Goal: Information Seeking & Learning: Check status

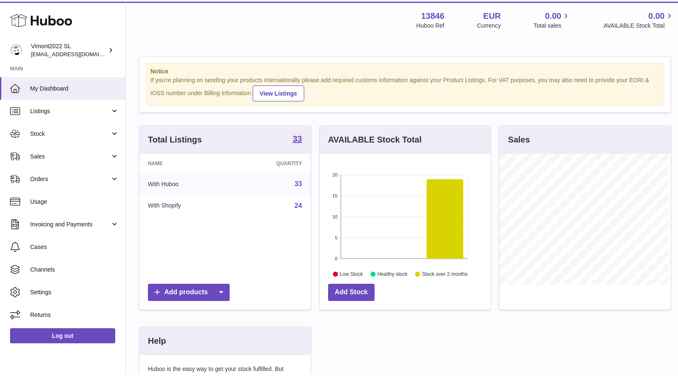
scroll to position [131, 170]
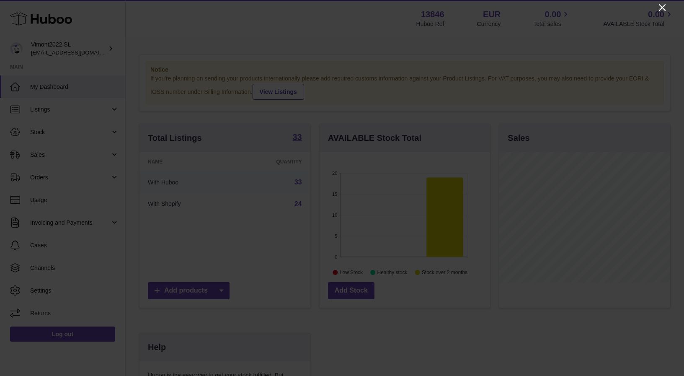
click at [661, 8] on icon "Close" at bounding box center [662, 7] width 7 height 7
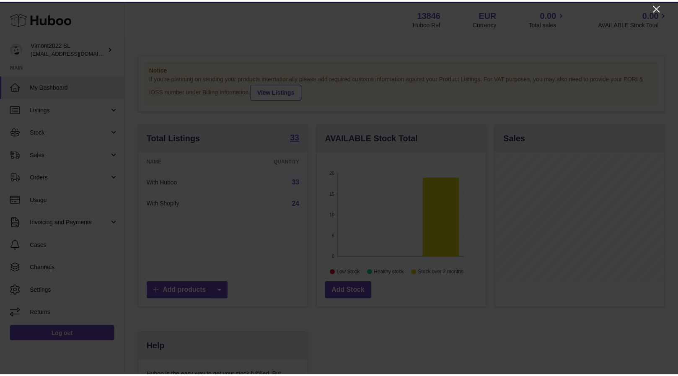
scroll to position [418762, 418724]
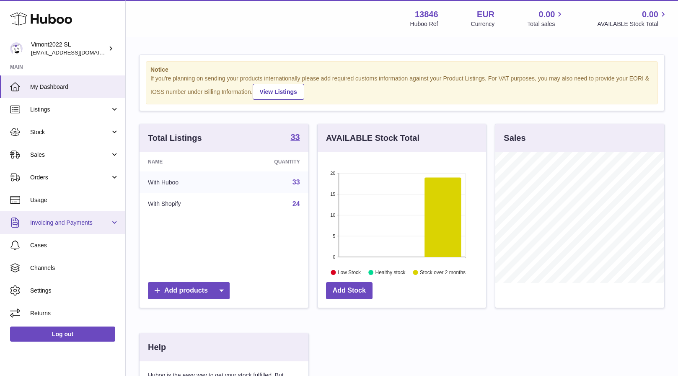
click at [40, 222] on span "Invoicing and Payments" at bounding box center [70, 223] width 80 height 8
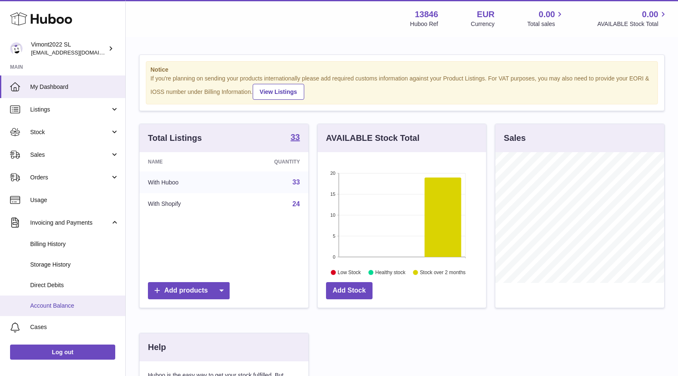
click at [51, 302] on span "Account Balance" at bounding box center [74, 306] width 89 height 8
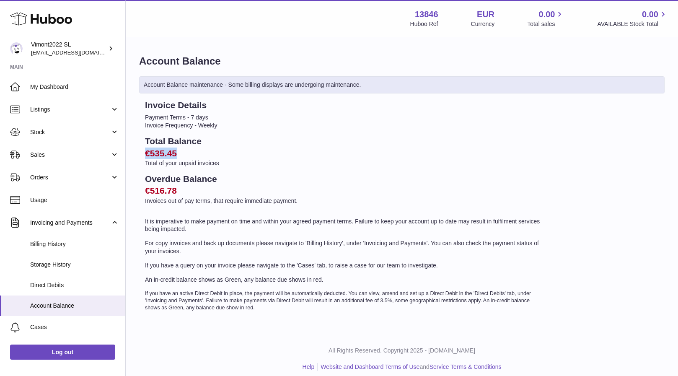
drag, startPoint x: 178, startPoint y: 151, endPoint x: 145, endPoint y: 152, distance: 33.1
click at [145, 152] on h2 "€535.45" at bounding box center [344, 153] width 399 height 12
click at [171, 217] on p "It is imperative to make payment on time and within your agreed payment terms. …" at bounding box center [344, 225] width 399 height 16
click at [60, 242] on span "Billing History" at bounding box center [74, 244] width 89 height 8
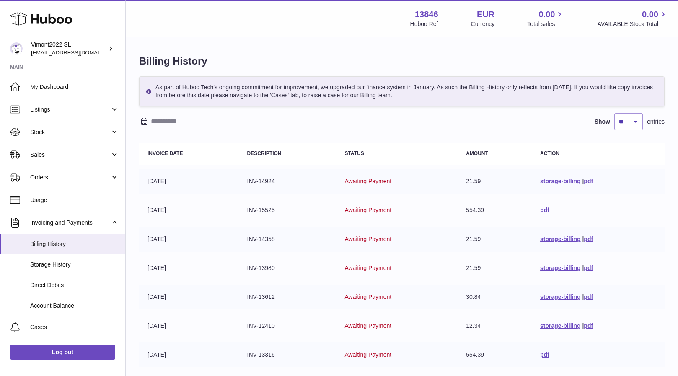
click at [436, 100] on div "As part of Huboo Tech's ongoing commitment for improvement, we upgraded our fin…" at bounding box center [401, 91] width 525 height 30
click at [48, 323] on span "Cases" at bounding box center [74, 327] width 89 height 8
click at [51, 302] on span "Account Balance" at bounding box center [74, 306] width 89 height 8
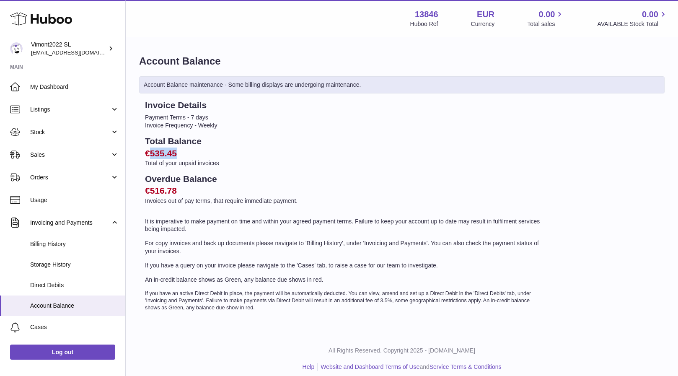
drag, startPoint x: 178, startPoint y: 151, endPoint x: 215, endPoint y: 176, distance: 45.0
click at [152, 150] on h2 "€535.45" at bounding box center [344, 153] width 399 height 12
click at [278, 185] on h2 "€516.78" at bounding box center [344, 191] width 399 height 12
drag, startPoint x: 178, startPoint y: 151, endPoint x: 133, endPoint y: 150, distance: 45.3
click at [133, 150] on div "Account Balance Account Balance maintenance - Some billing displays are undergo…" at bounding box center [402, 186] width 552 height 296
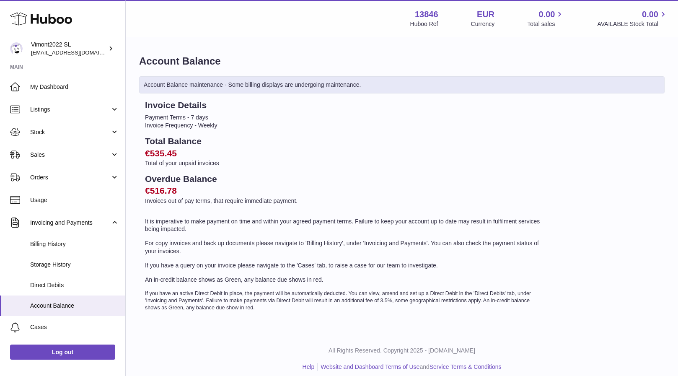
click at [240, 170] on div "Invoice Details Payment Terms - 7 days Invoice Frequency - Weekly Total Balance…" at bounding box center [344, 205] width 411 height 212
drag, startPoint x: 165, startPoint y: 124, endPoint x: 236, endPoint y: 127, distance: 71.3
click at [236, 124] on li "Invoice Frequency - Weekly" at bounding box center [344, 125] width 399 height 8
click at [243, 188] on h2 "€516.78" at bounding box center [344, 191] width 399 height 12
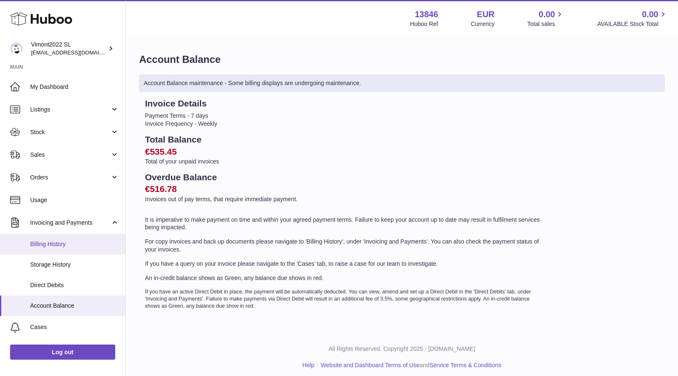
click at [54, 242] on span "Billing History" at bounding box center [74, 244] width 89 height 8
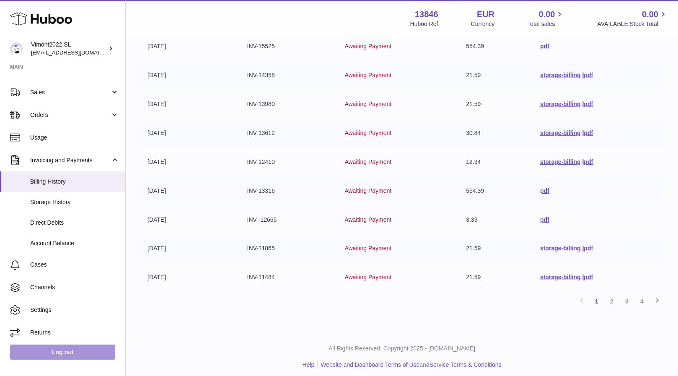
scroll to position [61, 0]
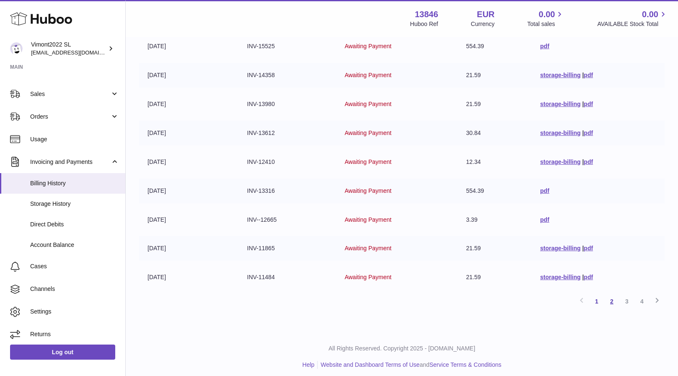
click at [612, 297] on link "2" at bounding box center [611, 301] width 15 height 15
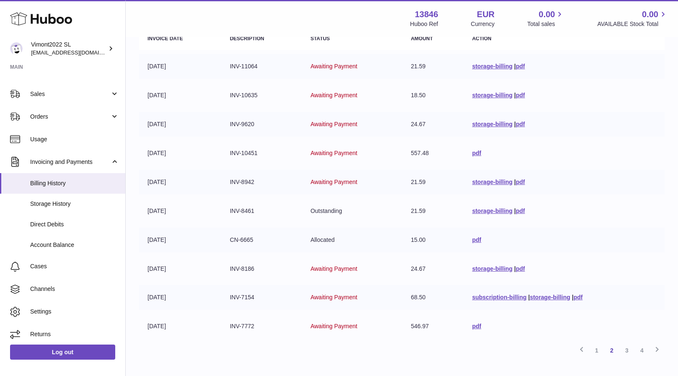
scroll to position [164, 0]
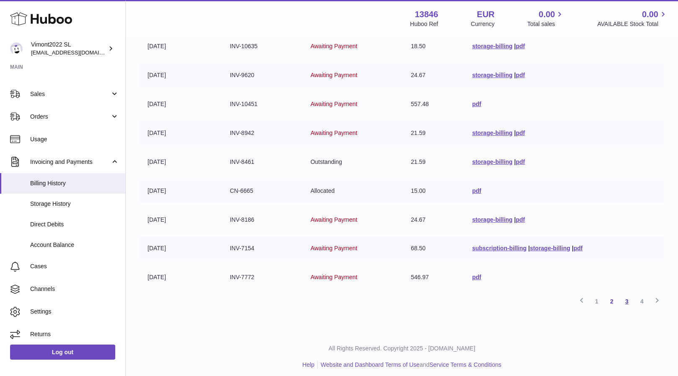
click at [628, 297] on link "3" at bounding box center [626, 301] width 15 height 15
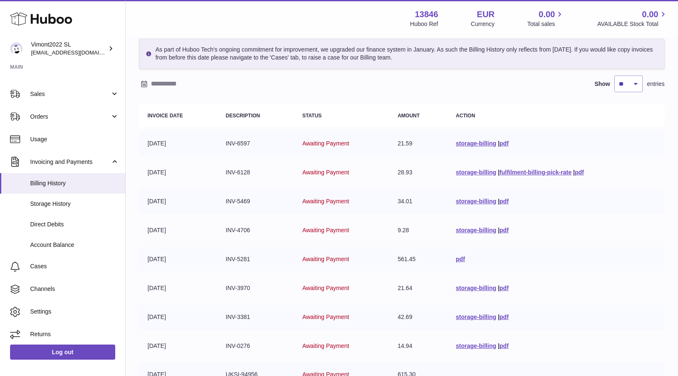
scroll to position [164, 0]
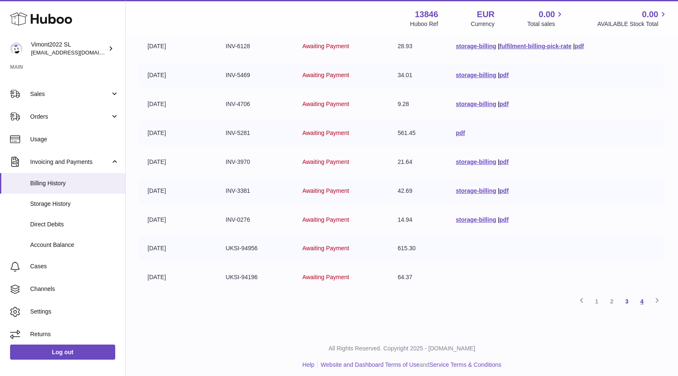
click at [642, 297] on link "4" at bounding box center [641, 301] width 15 height 15
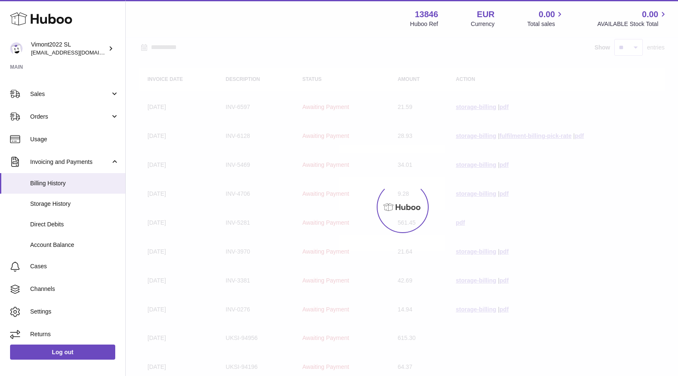
scroll to position [38, 0]
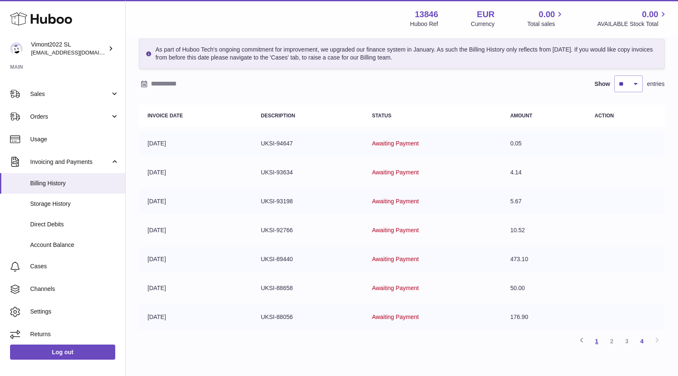
click at [596, 337] on link "1" at bounding box center [596, 340] width 15 height 15
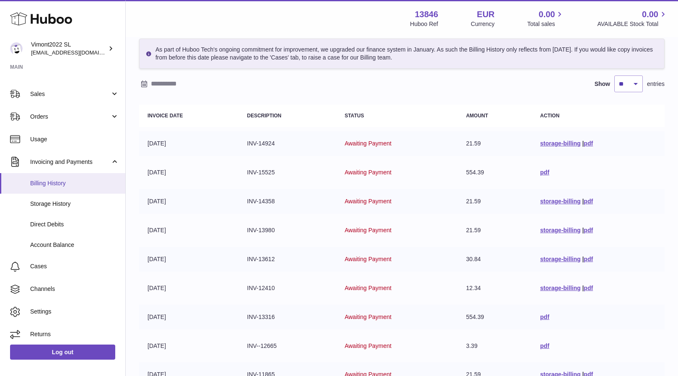
click at [68, 183] on span "Billing History" at bounding box center [74, 183] width 89 height 8
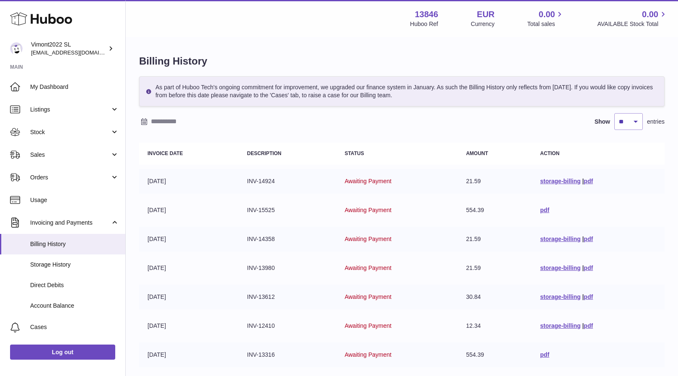
scroll to position [164, 0]
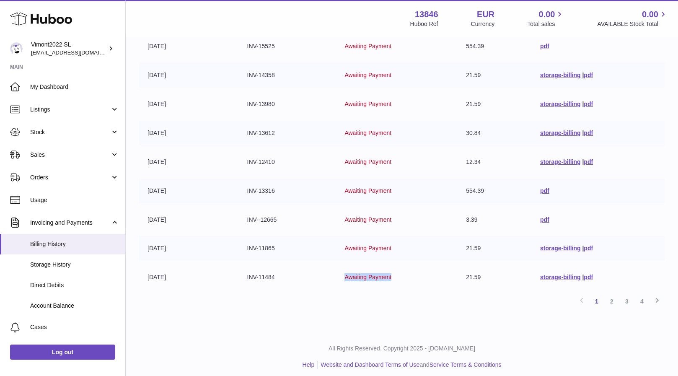
drag, startPoint x: 345, startPoint y: 273, endPoint x: 405, endPoint y: 279, distance: 60.2
click at [405, 279] on td "Awaiting Payment" at bounding box center [396, 277] width 121 height 25
click at [370, 296] on div "Previous 1 2 3 4 Next" at bounding box center [401, 301] width 525 height 15
drag, startPoint x: 392, startPoint y: 273, endPoint x: 339, endPoint y: 271, distance: 52.8
click at [339, 271] on td "Awaiting Payment" at bounding box center [396, 277] width 121 height 25
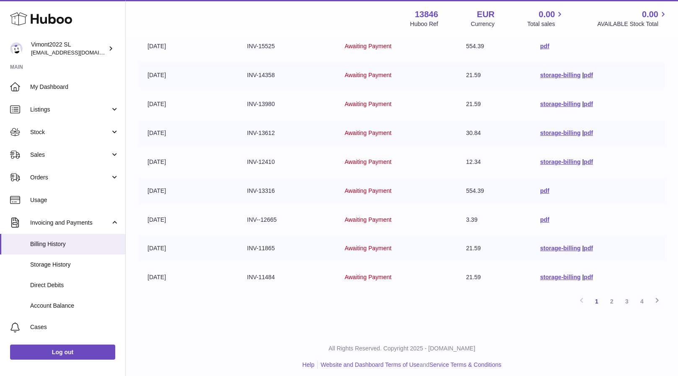
click at [345, 295] on div "Previous 1 2 3 4 Next" at bounding box center [401, 301] width 525 height 15
drag, startPoint x: 345, startPoint y: 245, endPoint x: 399, endPoint y: 249, distance: 54.2
click at [399, 249] on td "Awaiting Payment" at bounding box center [396, 248] width 121 height 25
click at [378, 287] on table "Invoice Date Description Status Amount Action 01-09-2025 INV-14924 Awaiting Pay…" at bounding box center [401, 133] width 525 height 319
drag, startPoint x: 390, startPoint y: 243, endPoint x: 346, endPoint y: 285, distance: 60.4
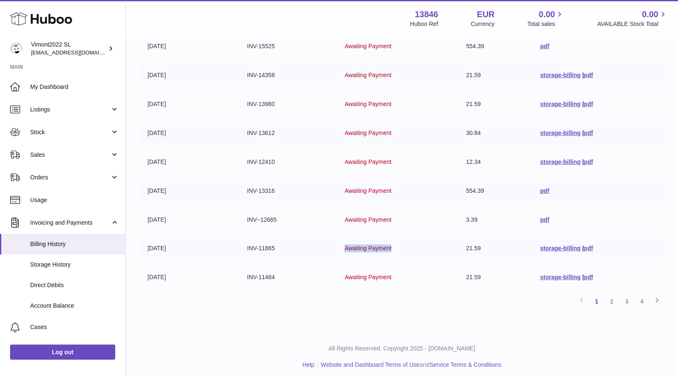
click at [341, 249] on td "Awaiting Payment" at bounding box center [396, 248] width 121 height 25
click at [349, 294] on div "Previous 1 2 3 4 Next" at bounding box center [401, 301] width 525 height 15
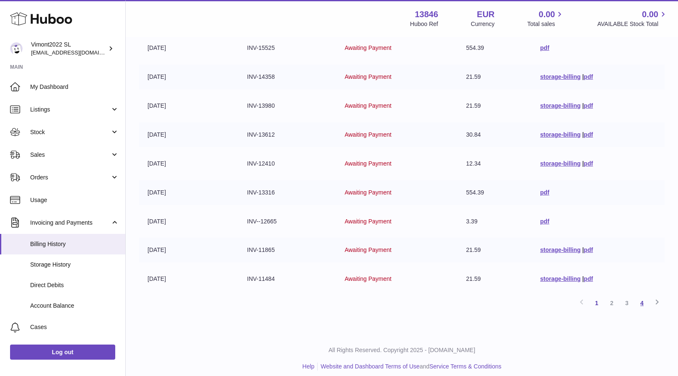
click at [644, 299] on link "4" at bounding box center [641, 302] width 15 height 15
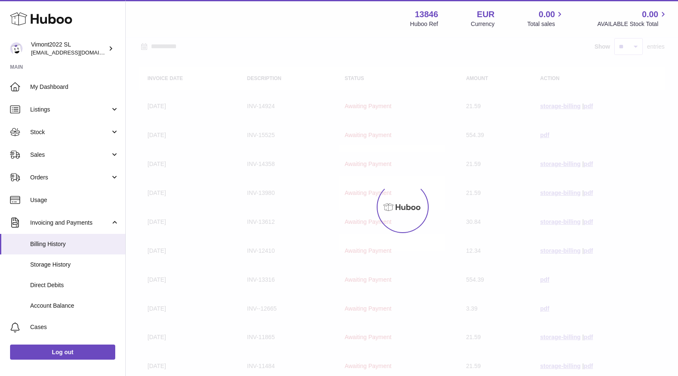
scroll to position [38, 0]
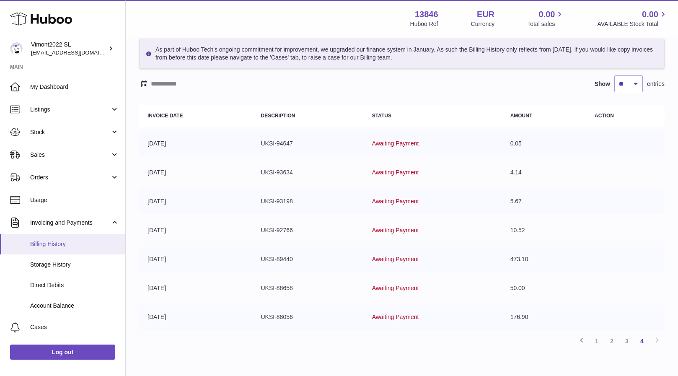
click at [59, 243] on span "Billing History" at bounding box center [74, 244] width 89 height 8
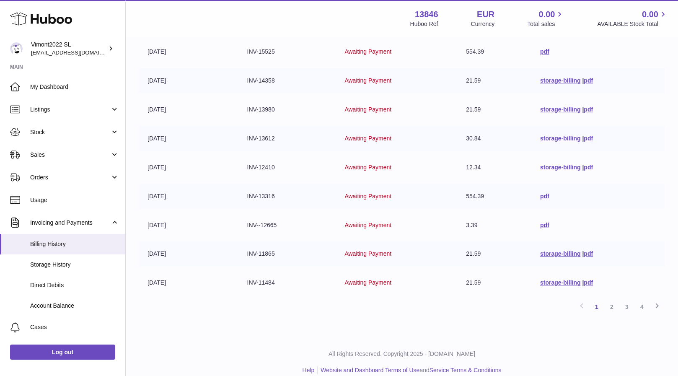
scroll to position [164, 0]
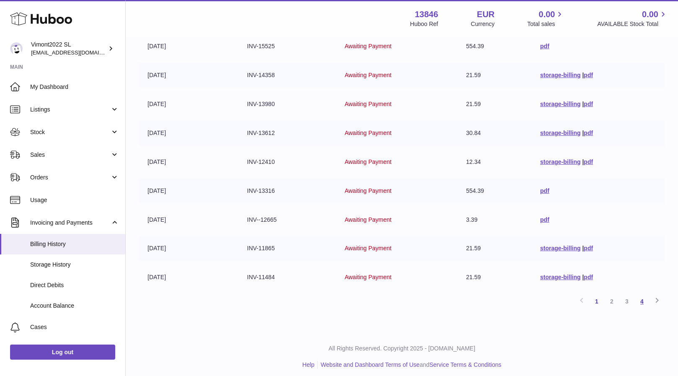
click at [643, 296] on link "4" at bounding box center [641, 301] width 15 height 15
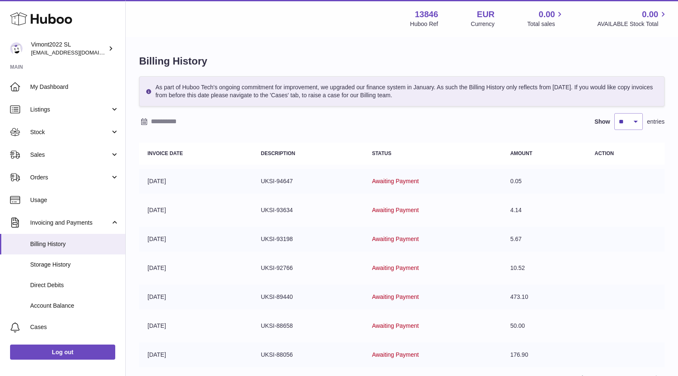
scroll to position [78, 0]
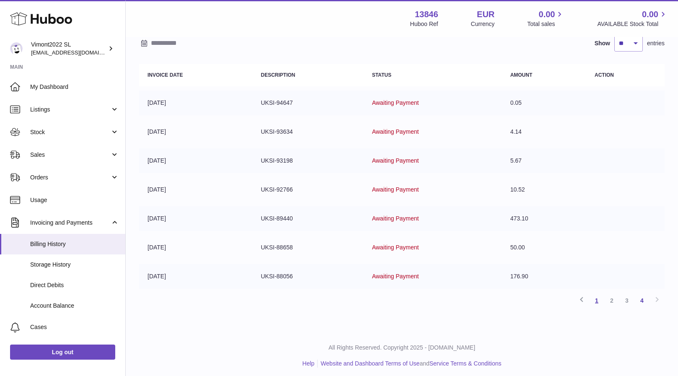
click at [598, 297] on link "1" at bounding box center [596, 300] width 15 height 15
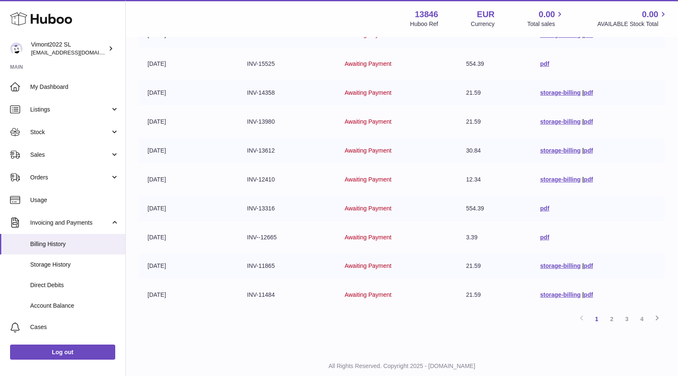
scroll to position [145, 0]
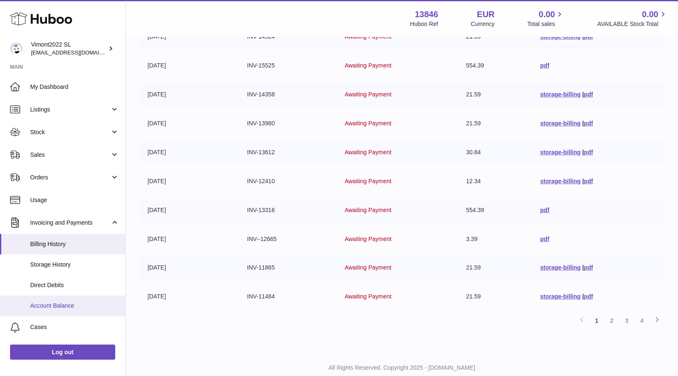
click at [47, 302] on span "Account Balance" at bounding box center [74, 306] width 89 height 8
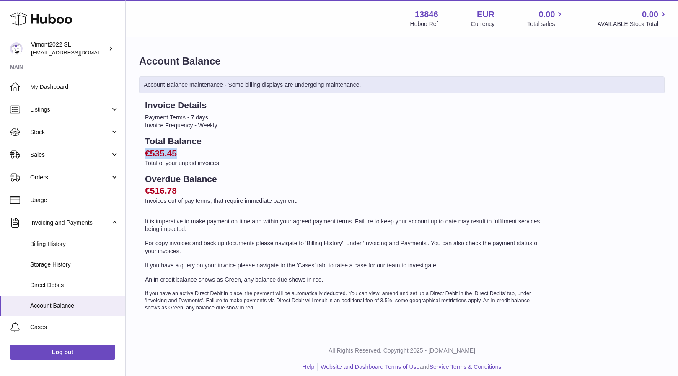
drag, startPoint x: 176, startPoint y: 152, endPoint x: 141, endPoint y: 152, distance: 34.4
click at [141, 152] on div "Invoice Details Payment Terms - 7 days Invoice Frequency - Weekly Total Balance…" at bounding box center [344, 205] width 411 height 212
click at [156, 241] on p "For copy invoices and back up documents please navigate to 'Billing History', u…" at bounding box center [344, 247] width 399 height 16
drag, startPoint x: 145, startPoint y: 153, endPoint x: 185, endPoint y: 152, distance: 39.8
click at [185, 152] on h2 "€535.45" at bounding box center [344, 153] width 399 height 12
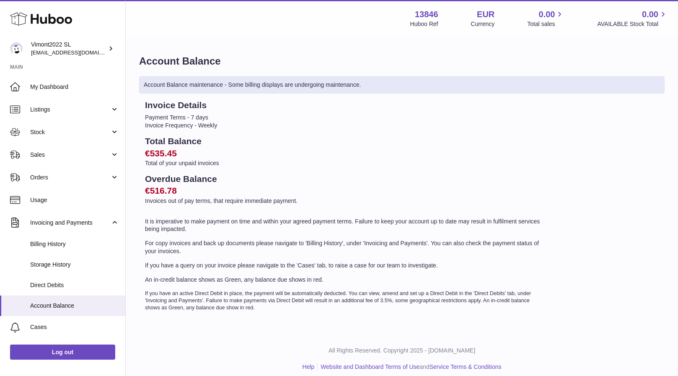
click at [176, 232] on div "Invoice Details Payment Terms - 7 days Invoice Frequency - Weekly Total Balance…" at bounding box center [344, 205] width 411 height 212
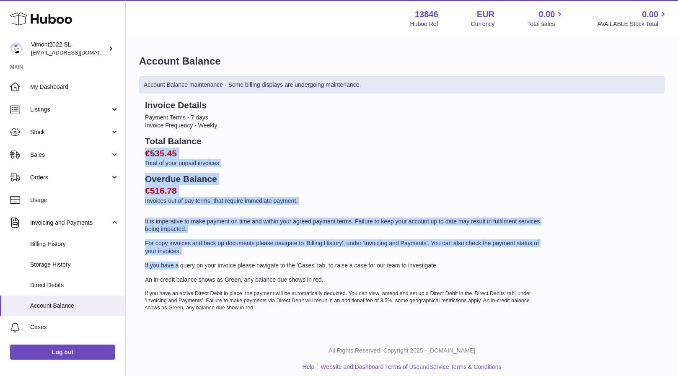
drag, startPoint x: 145, startPoint y: 152, endPoint x: 194, endPoint y: 254, distance: 112.6
click at [194, 254] on div "Invoice Details Payment Terms - 7 days Invoice Frequency - Weekly Total Balance…" at bounding box center [344, 205] width 411 height 212
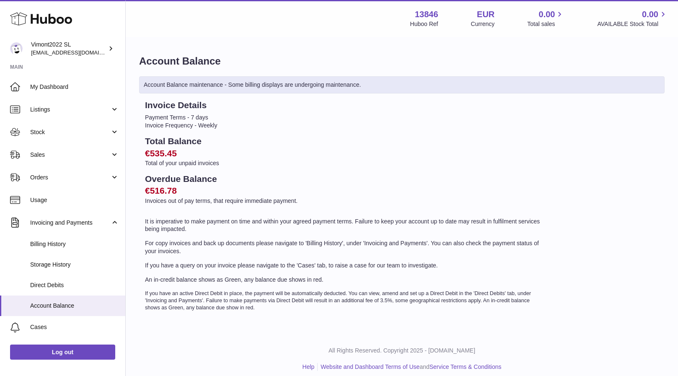
click at [194, 254] on div "Invoice Details Payment Terms - 7 days Invoice Frequency - Weekly Total Balance…" at bounding box center [344, 205] width 411 height 212
click at [72, 302] on span "Account Balance" at bounding box center [74, 306] width 89 height 8
click at [53, 302] on span "Account Balance" at bounding box center [74, 306] width 89 height 8
click at [49, 243] on span "Billing History" at bounding box center [74, 244] width 89 height 8
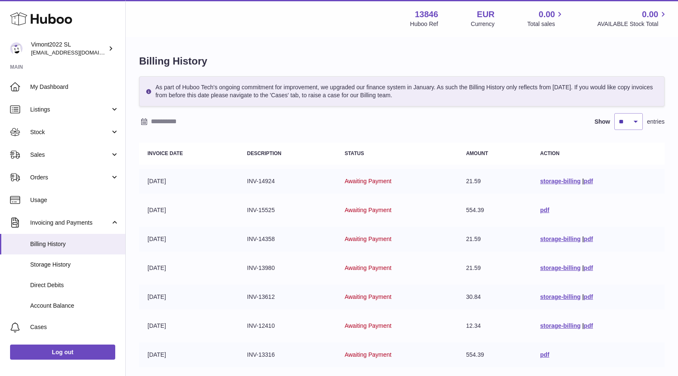
drag, startPoint x: 390, startPoint y: 181, endPoint x: 320, endPoint y: 179, distance: 70.0
click at [320, 179] on tr "[DATE] INV-14924 Awaiting Payment 21.59 storage-billing | pdf" at bounding box center [401, 181] width 525 height 25
click at [313, 208] on td "INV-15525" at bounding box center [288, 210] width 98 height 25
click at [57, 302] on span "Account Balance" at bounding box center [74, 306] width 89 height 8
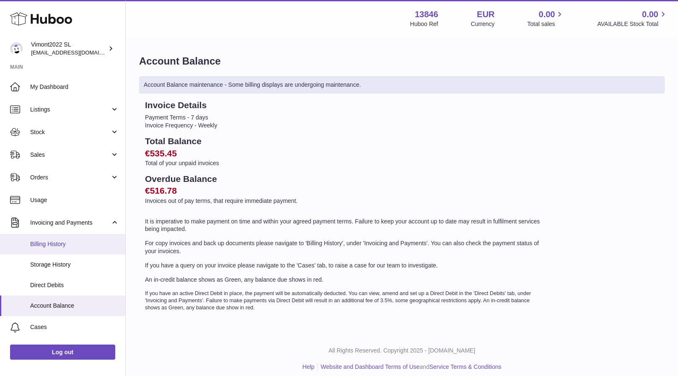
click at [60, 243] on span "Billing History" at bounding box center [74, 244] width 89 height 8
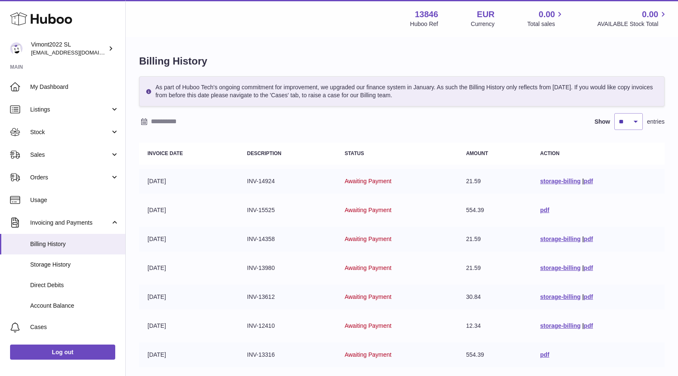
drag, startPoint x: 147, startPoint y: 180, endPoint x: 429, endPoint y: 337, distance: 322.4
click at [429, 337] on table "Invoice Date Description Status Amount Action [DATE] INV-14924 Awaiting Payment…" at bounding box center [401, 297] width 525 height 319
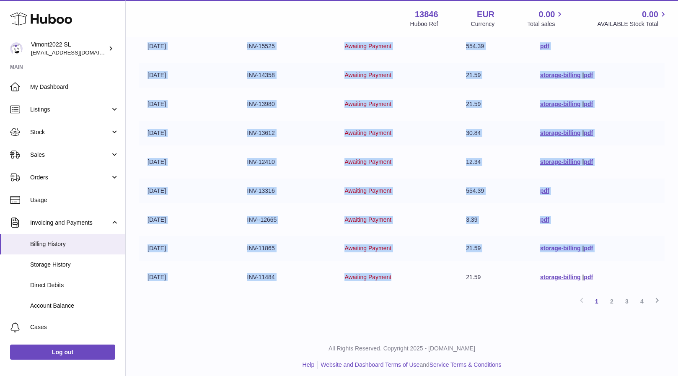
drag, startPoint x: 382, startPoint y: 274, endPoint x: 144, endPoint y: 90, distance: 300.8
click at [136, 83] on div "Billing History As part of Huboo Tech's ongoing commitment for improvement, we …" at bounding box center [402, 103] width 552 height 458
click at [195, 137] on td "[DATE]" at bounding box center [189, 133] width 100 height 25
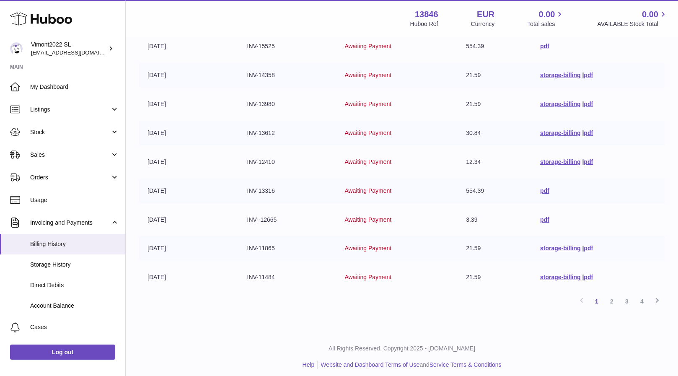
scroll to position [0, 0]
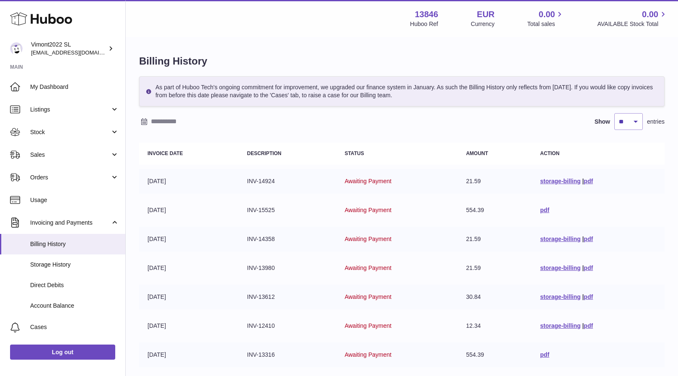
drag, startPoint x: 391, startPoint y: 180, endPoint x: 143, endPoint y: 179, distance: 247.6
click at [143, 179] on tr "[DATE] INV-14924 Awaiting Payment 21.59 storage-billing | pdf" at bounding box center [401, 181] width 525 height 25
click at [190, 224] on table "Invoice Date Description Status Amount Action [DATE] INV-14924 Awaiting Payment…" at bounding box center [401, 297] width 525 height 319
